Goal: Find specific page/section: Find specific page/section

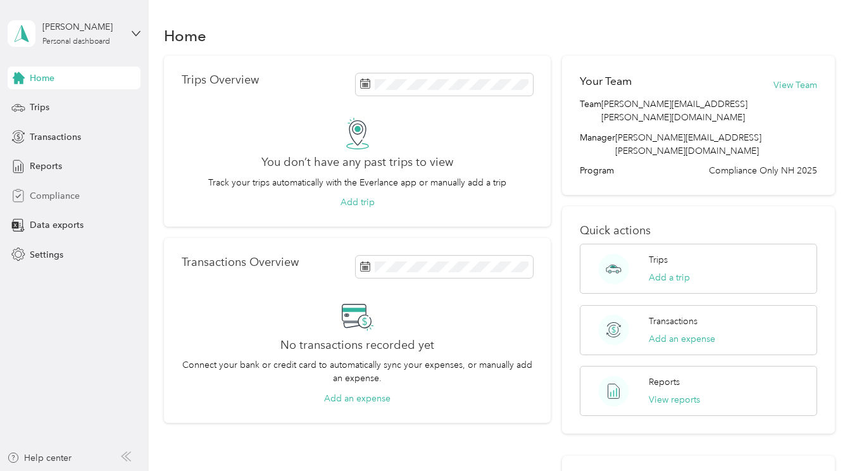
click at [47, 194] on span "Compliance" at bounding box center [55, 195] width 50 height 13
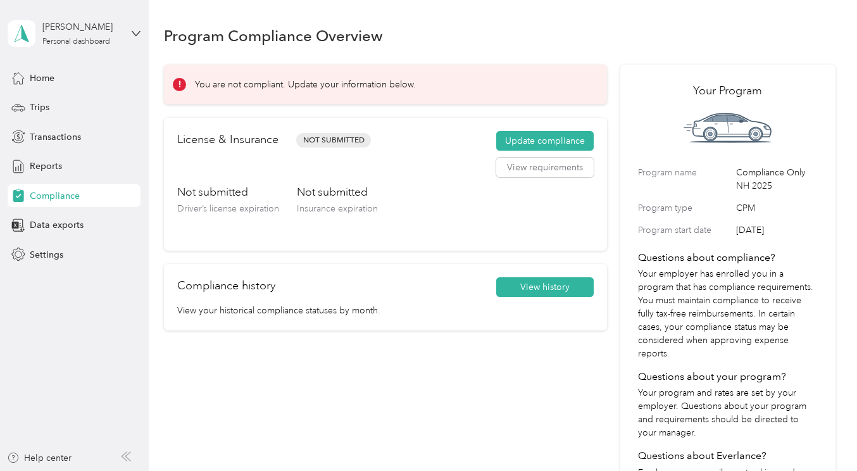
click at [597, 27] on div "Program Compliance Overview" at bounding box center [499, 35] width 671 height 27
